Goal: Transaction & Acquisition: Purchase product/service

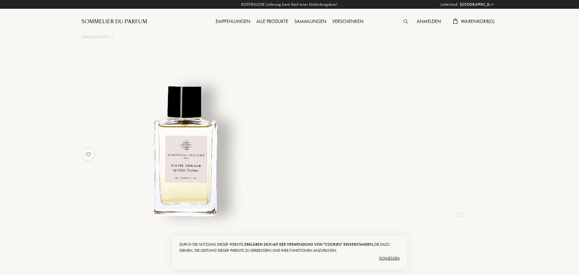
select select "DE"
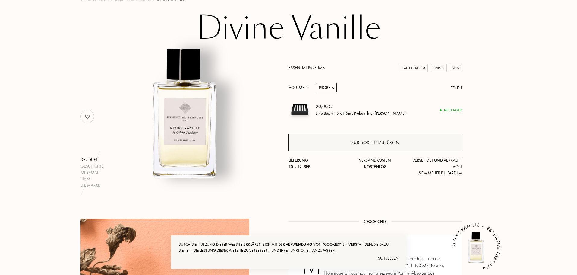
scroll to position [30, 0]
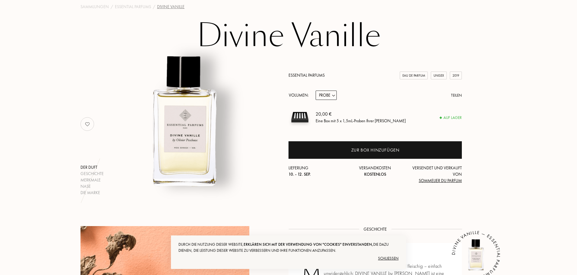
click at [331, 95] on select "Probe 10mL 100mL 150mL" at bounding box center [326, 94] width 21 height 9
select select "1"
click at [316, 90] on select "Probe 10mL 100mL 150mL" at bounding box center [326, 94] width 21 height 9
select select "1"
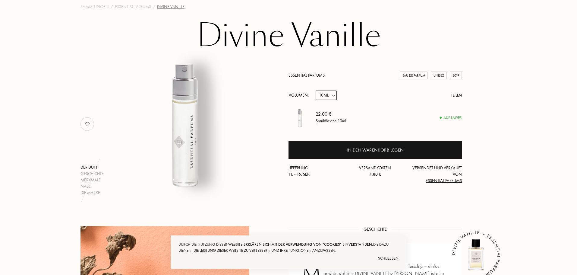
click at [335, 96] on select "Probe 10mL 100mL 150mL" at bounding box center [326, 94] width 21 height 9
select select "0"
click at [316, 90] on select "Probe 10mL 100mL 150mL" at bounding box center [326, 94] width 21 height 9
select select "0"
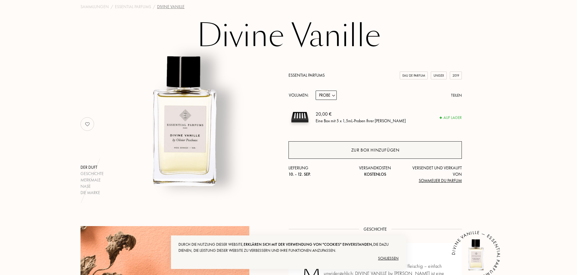
click at [354, 150] on div "Zur Box hinzufügen" at bounding box center [375, 149] width 48 height 7
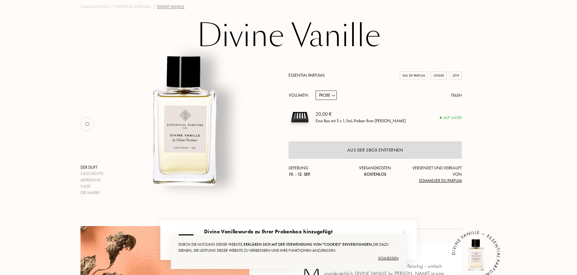
click at [405, 231] on img at bounding box center [404, 232] width 4 height 4
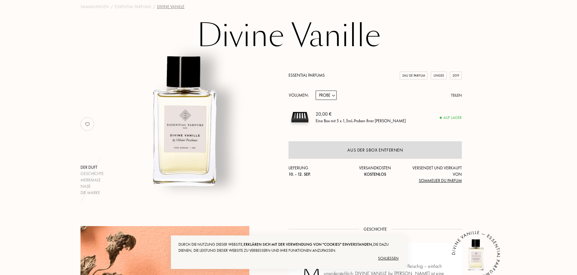
scroll to position [0, 0]
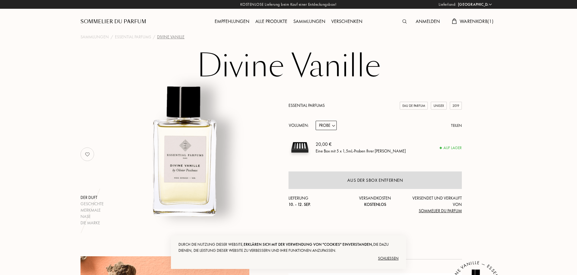
click at [271, 21] on div "Alle Produkte" at bounding box center [271, 22] width 38 height 8
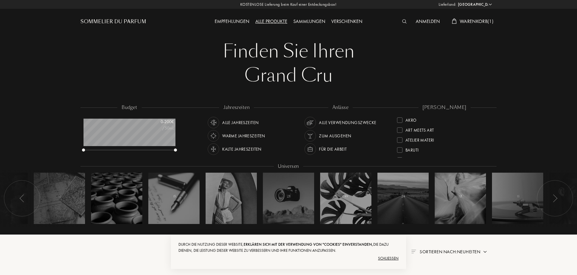
select select "DE"
click at [254, 134] on div "Warme Jahreszeiten" at bounding box center [243, 135] width 43 height 11
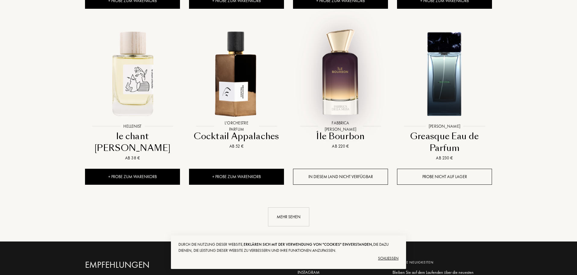
scroll to position [603, 0]
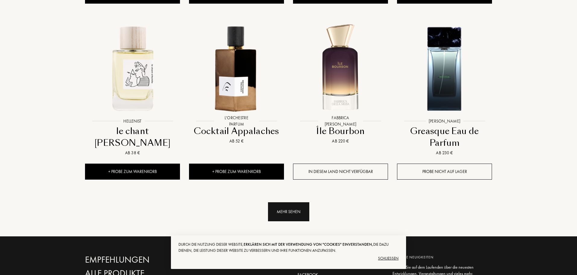
click at [294, 202] on div "Mehr sehen" at bounding box center [288, 211] width 41 height 19
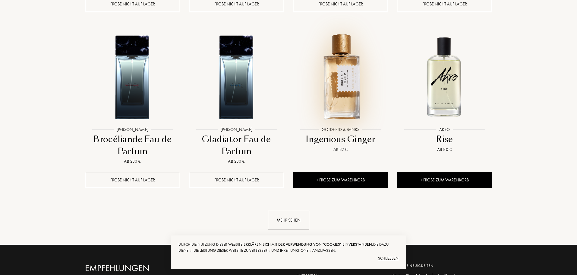
scroll to position [1115, 0]
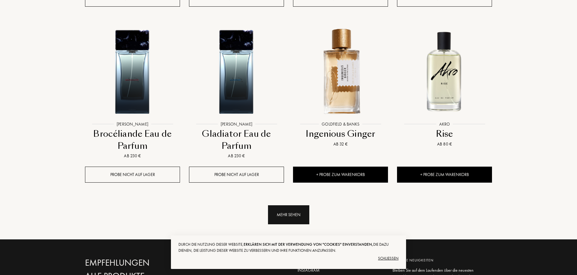
click at [296, 205] on div "Mehr sehen" at bounding box center [288, 214] width 41 height 19
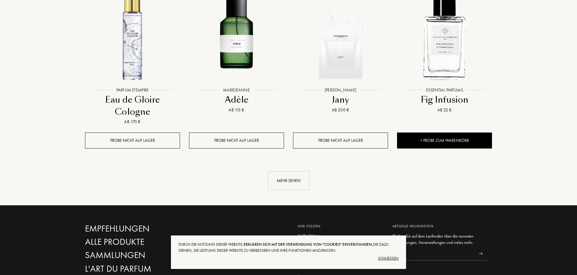
scroll to position [1658, 0]
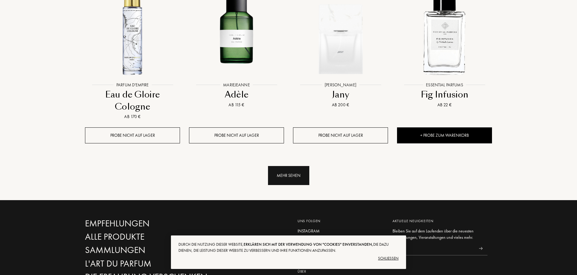
click at [297, 166] on div "Mehr sehen" at bounding box center [288, 175] width 41 height 19
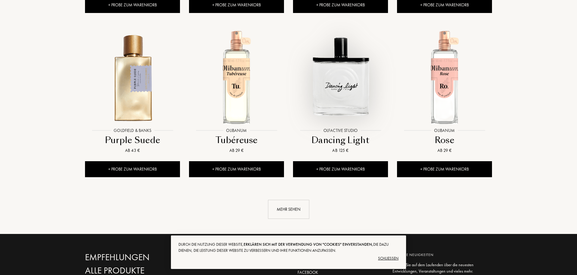
scroll to position [2140, 0]
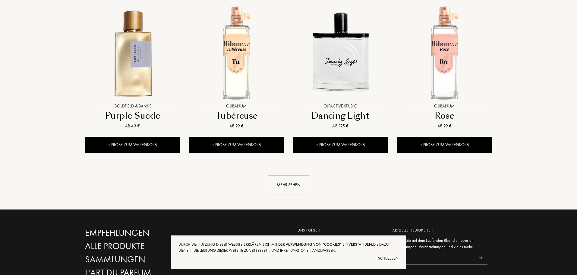
click at [297, 175] on div "Mehr sehen" at bounding box center [288, 184] width 41 height 19
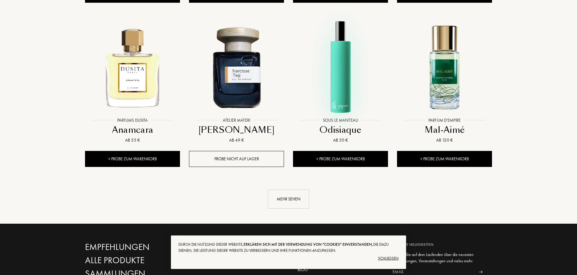
scroll to position [2622, 0]
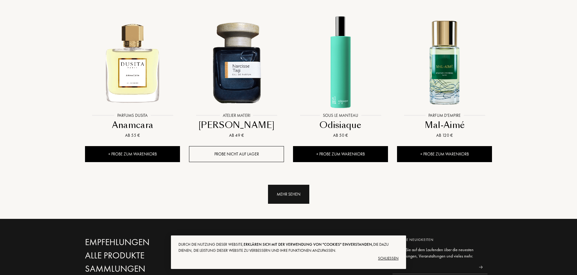
click at [301, 184] on div "Mehr sehen" at bounding box center [288, 193] width 41 height 19
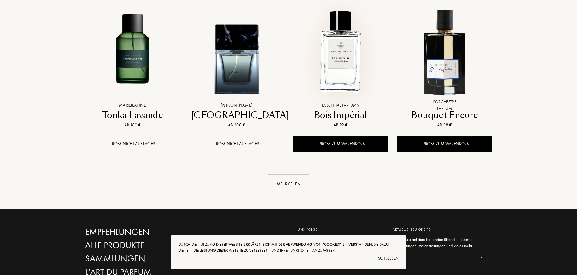
scroll to position [3135, 0]
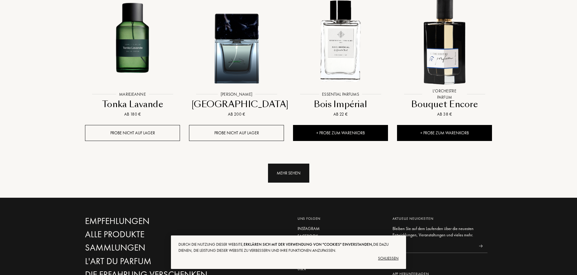
click at [301, 163] on div "Mehr sehen" at bounding box center [288, 172] width 41 height 19
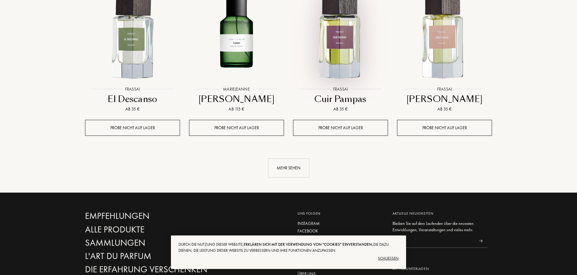
scroll to position [3647, 0]
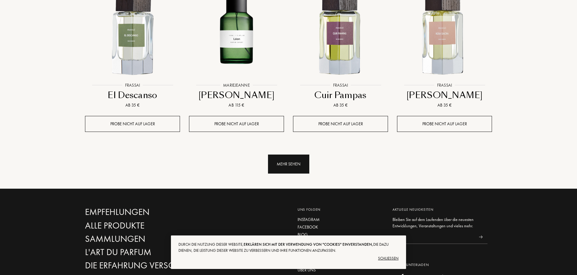
click at [298, 154] on div "Mehr sehen" at bounding box center [288, 163] width 41 height 19
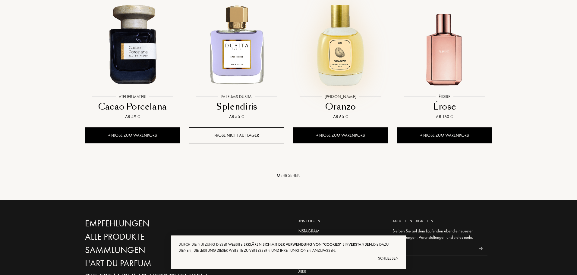
scroll to position [4130, 0]
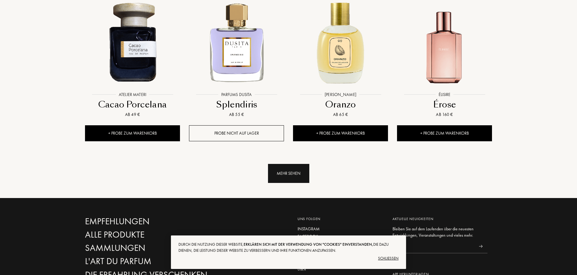
click at [300, 164] on div "Mehr sehen" at bounding box center [288, 173] width 41 height 19
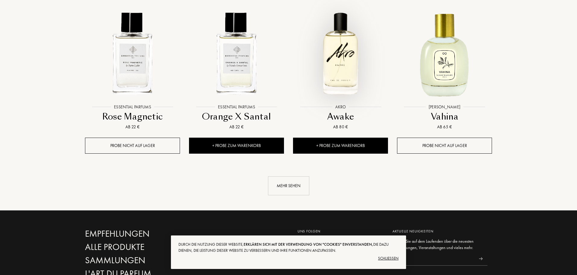
scroll to position [4612, 0]
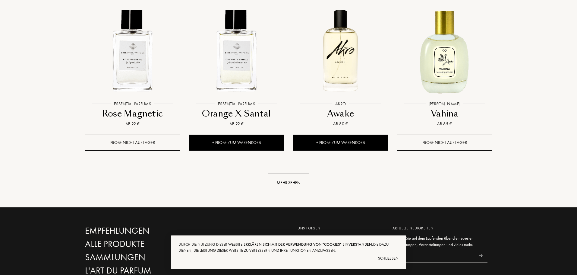
click at [300, 173] on div "Mehr sehen" at bounding box center [288, 182] width 41 height 19
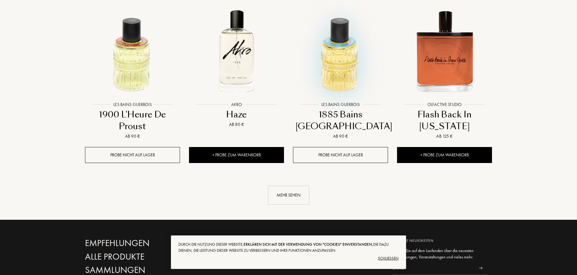
scroll to position [5124, 0]
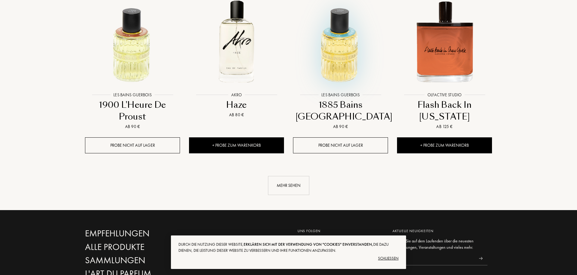
click at [300, 176] on div "Mehr sehen" at bounding box center [288, 185] width 41 height 19
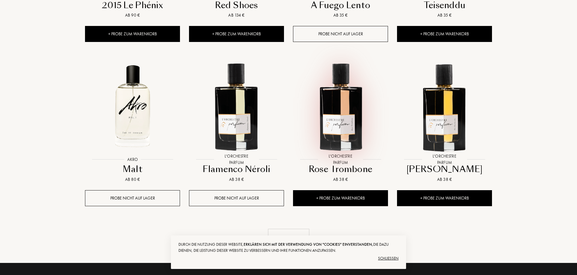
scroll to position [5607, 0]
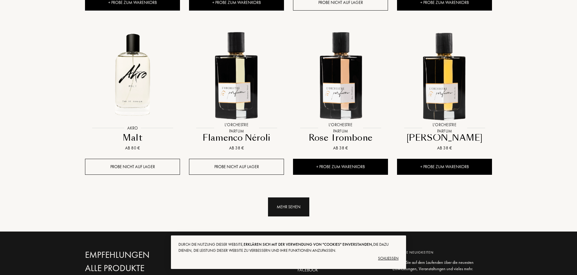
click at [301, 197] on div "Mehr sehen" at bounding box center [288, 206] width 41 height 19
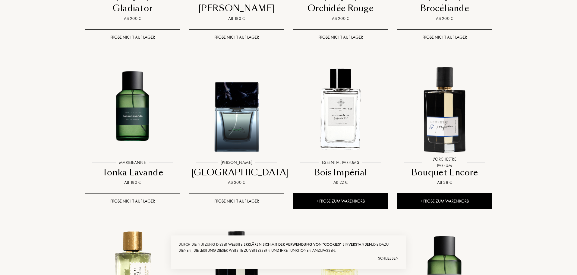
scroll to position [0, 0]
